Goal: Find specific page/section: Find specific page/section

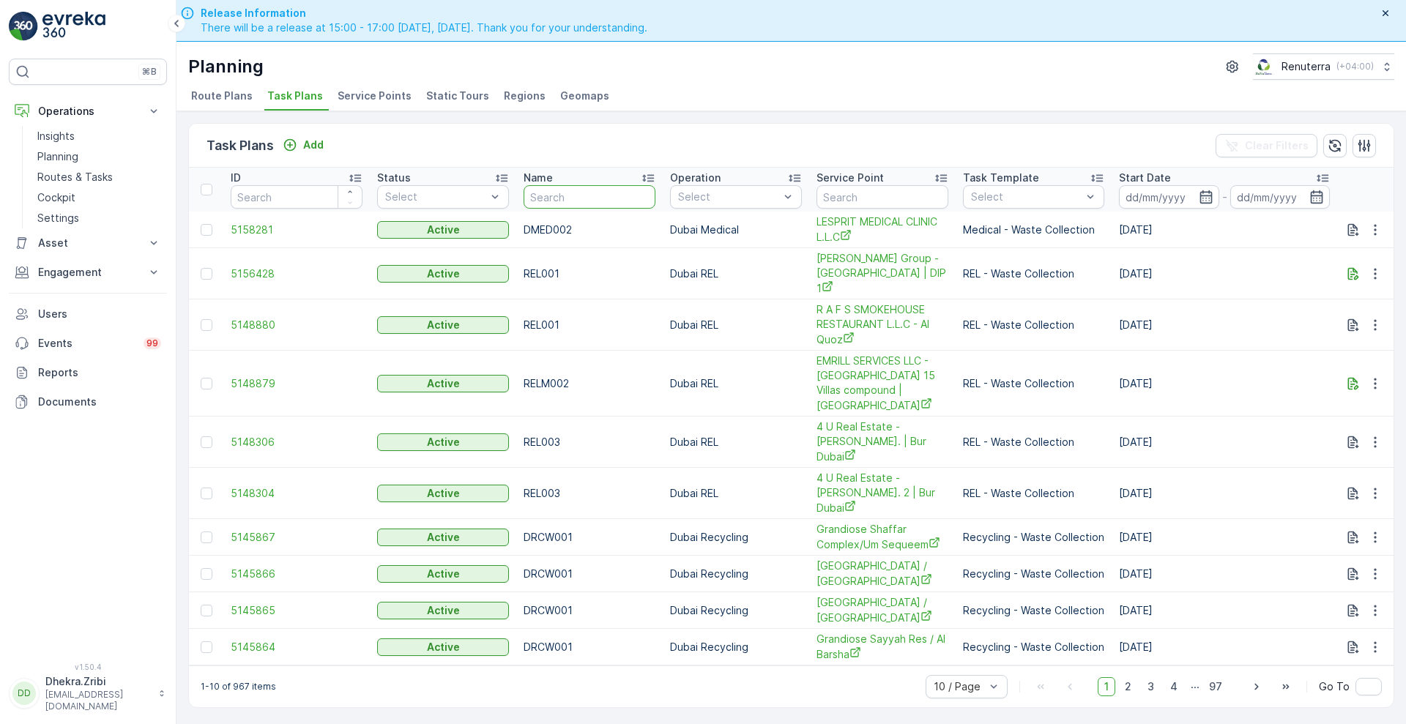
click at [597, 196] on input "text" at bounding box center [590, 196] width 132 height 23
type input "hat"
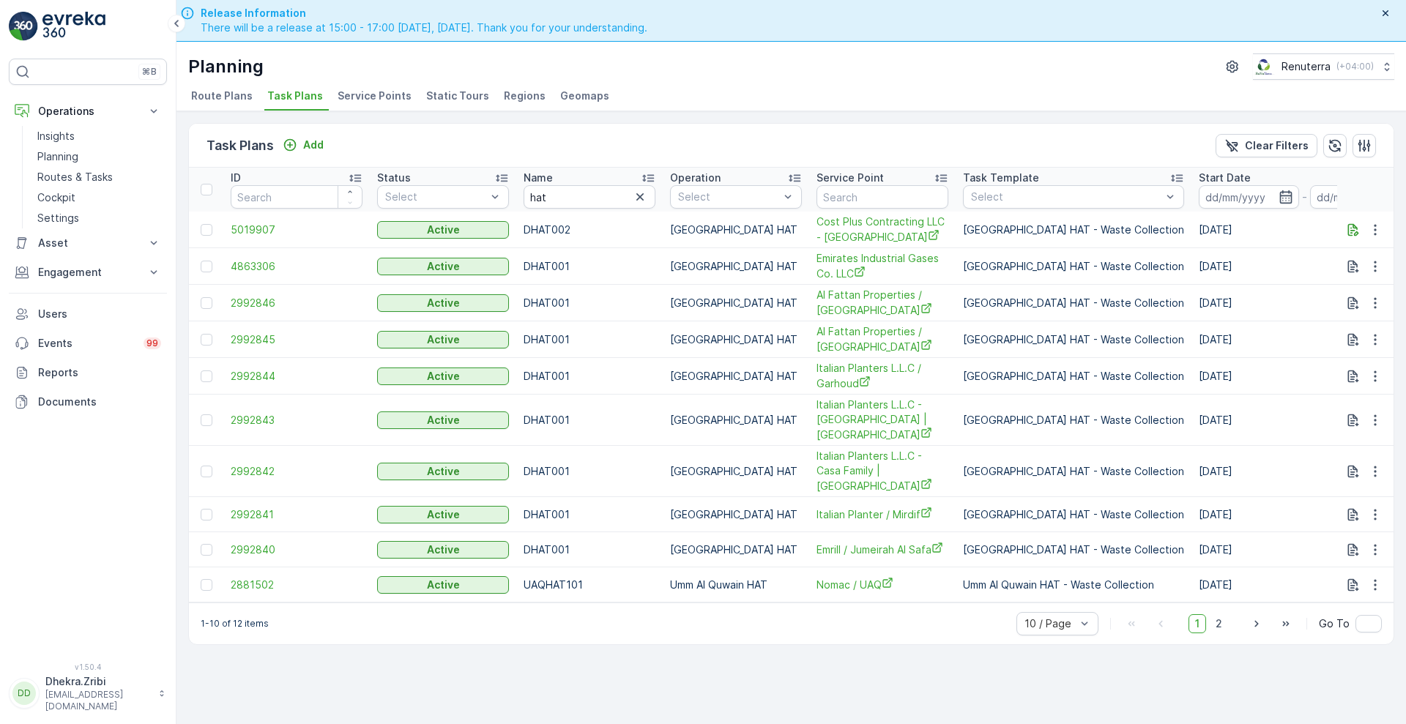
click at [396, 91] on span "Service Points" at bounding box center [375, 96] width 74 height 15
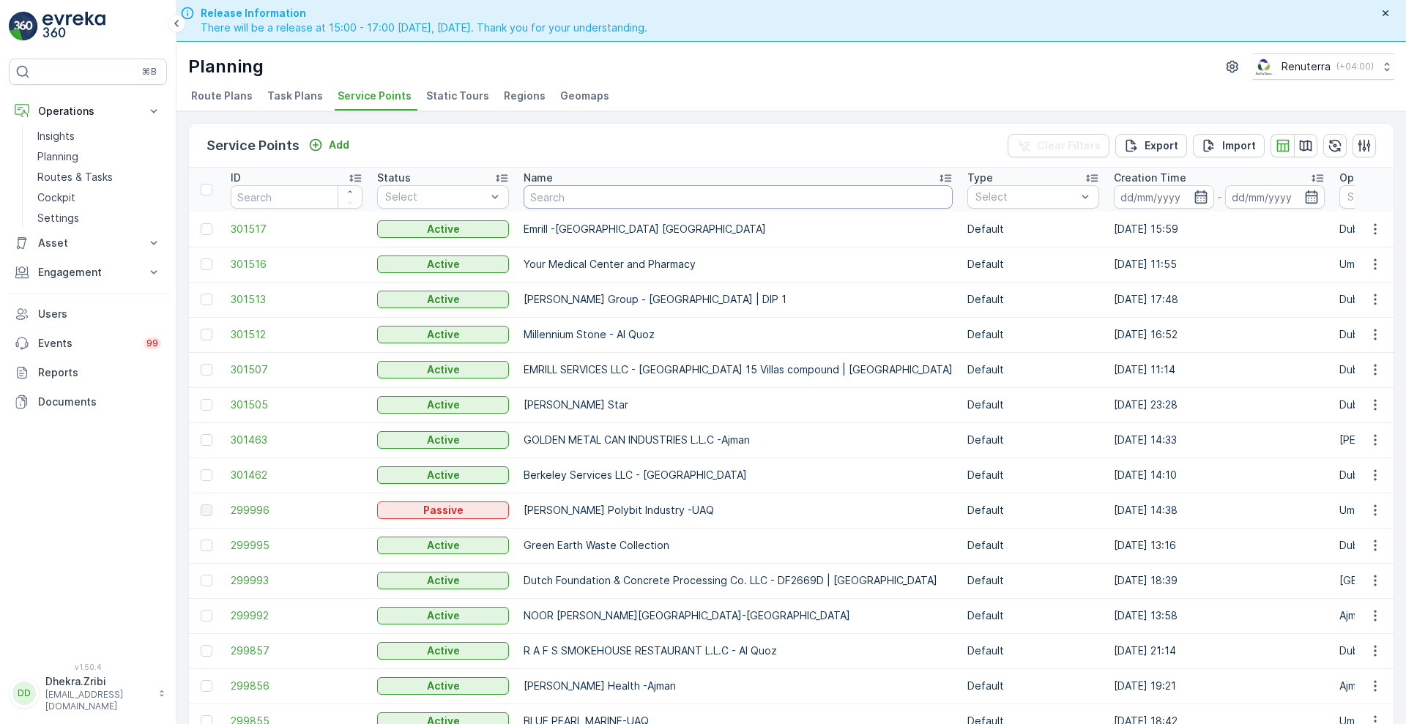
click at [558, 193] on input "text" at bounding box center [738, 196] width 429 height 23
type input "hat"
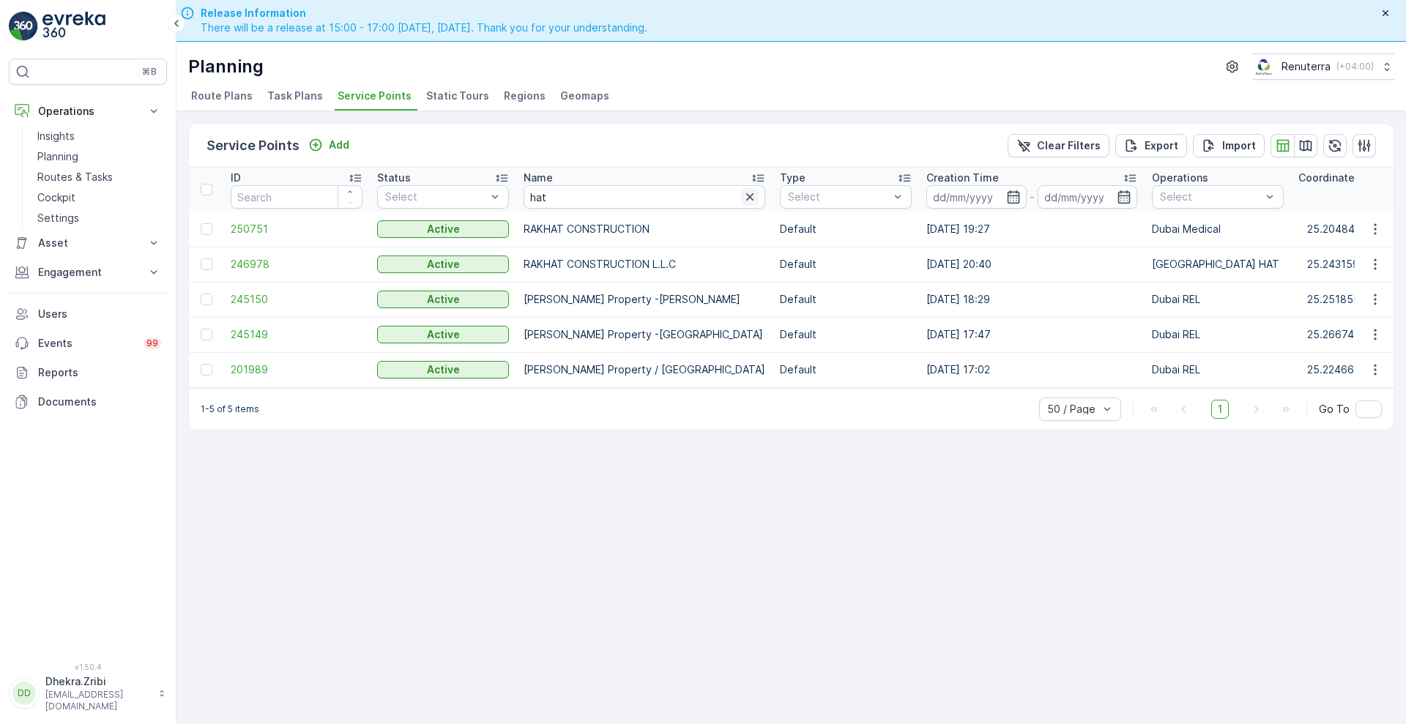
click at [746, 196] on icon "button" at bounding box center [749, 196] width 7 height 7
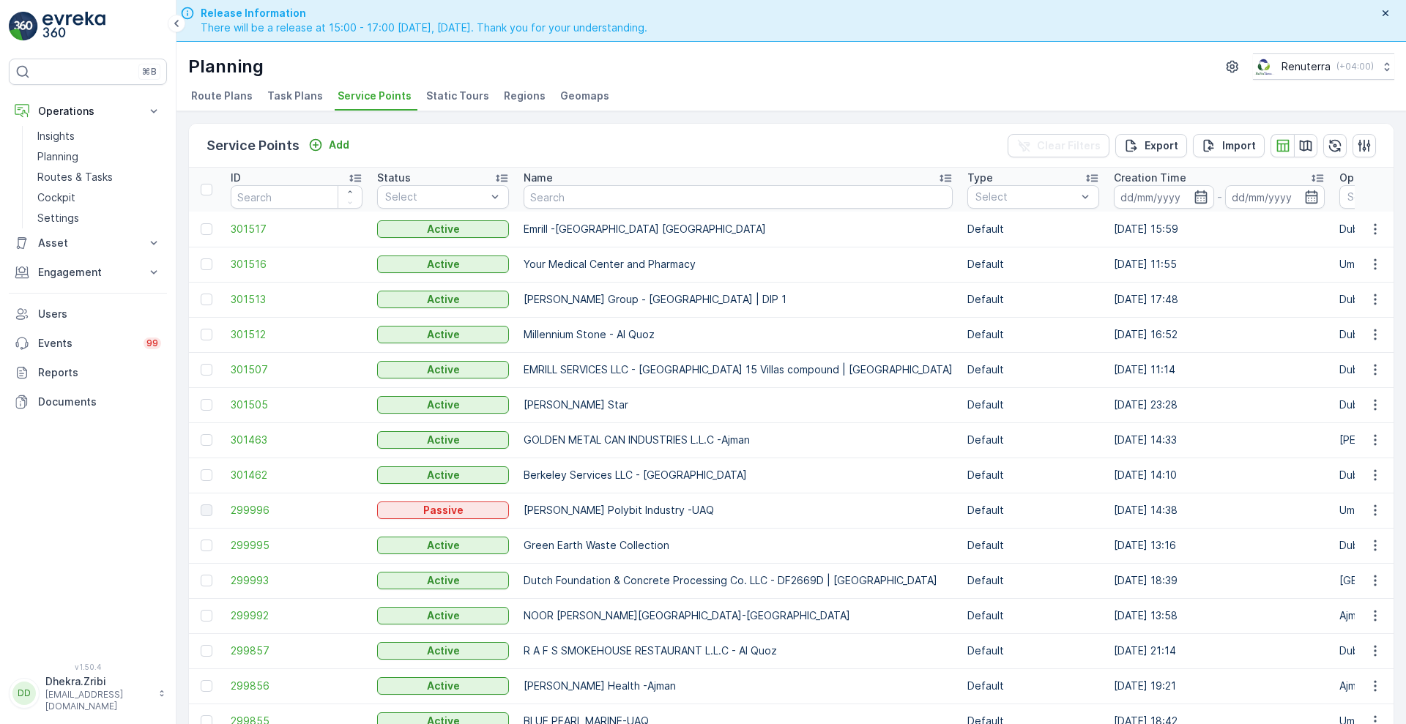
click at [235, 100] on span "Route Plans" at bounding box center [222, 96] width 62 height 15
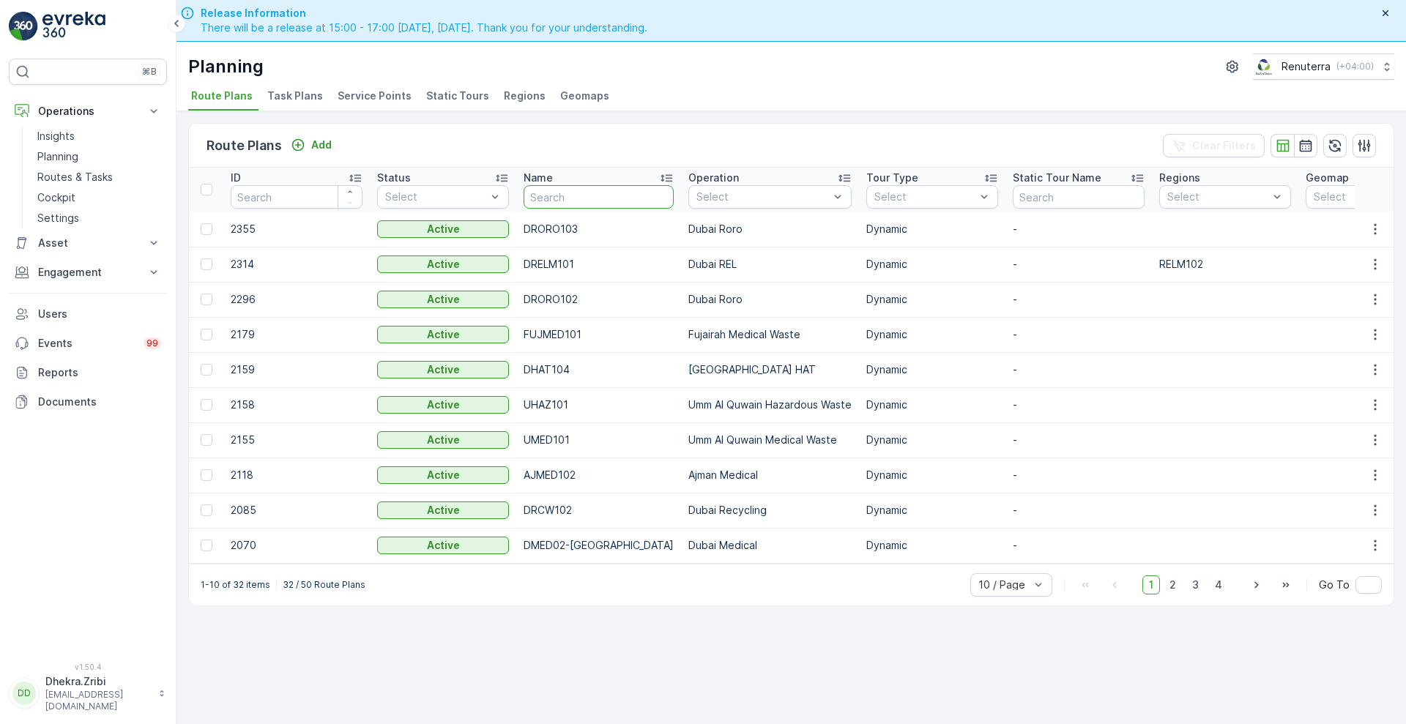
click at [537, 189] on input "text" at bounding box center [599, 196] width 150 height 23
type input "hat"
